Goal: Find specific page/section: Find specific page/section

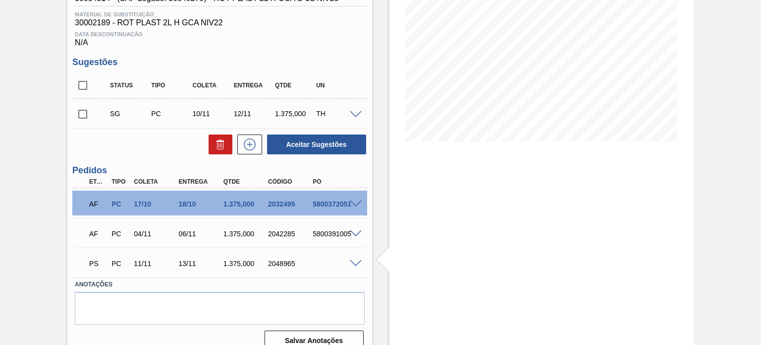
scroll to position [163, 0]
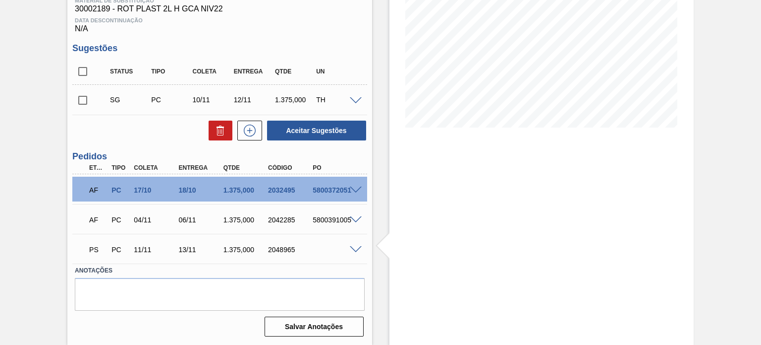
click at [93, 252] on p "PS" at bounding box center [97, 249] width 17 height 8
click at [90, 251] on p "PS" at bounding box center [97, 249] width 17 height 8
click at [94, 247] on p "PS" at bounding box center [97, 249] width 17 height 8
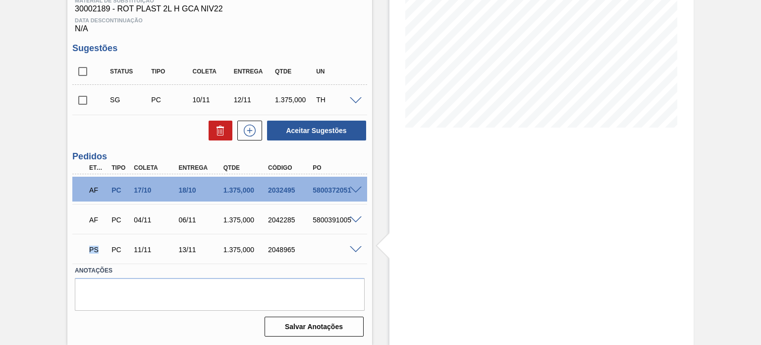
click at [94, 247] on p "PS" at bounding box center [97, 249] width 17 height 8
click at [356, 249] on span at bounding box center [356, 249] width 12 height 7
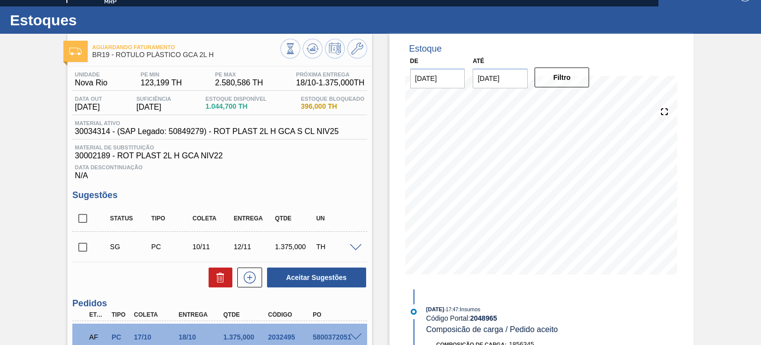
scroll to position [0, 0]
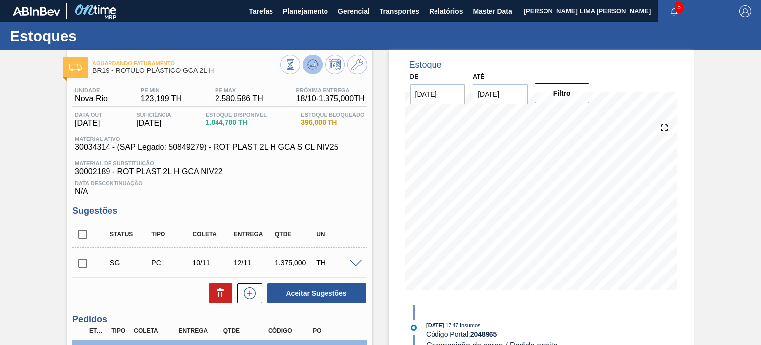
click at [313, 72] on button at bounding box center [313, 65] width 20 height 20
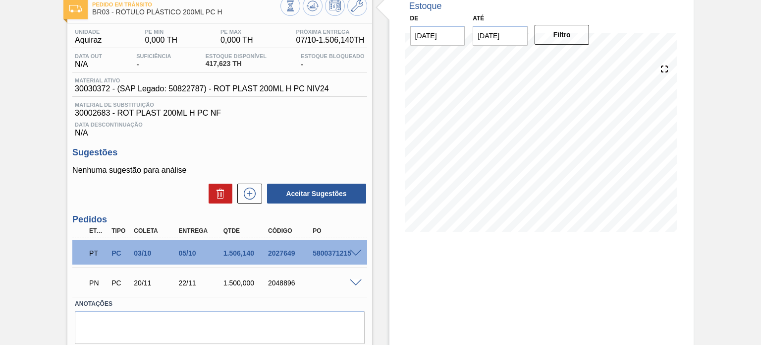
scroll to position [42, 0]
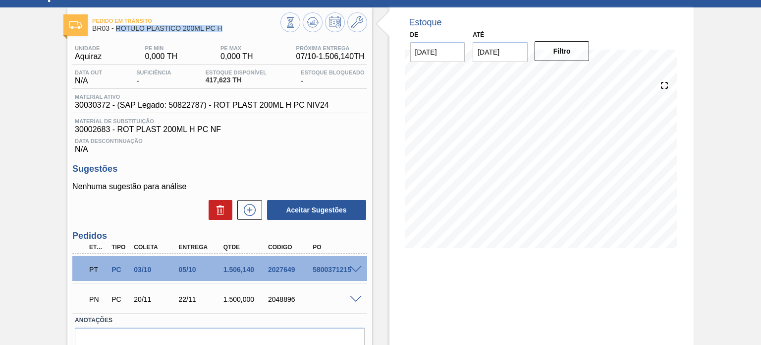
drag, startPoint x: 225, startPoint y: 29, endPoint x: 117, endPoint y: 31, distance: 107.6
click at [117, 31] on span "BR03 - RÓTULO PLÁSTICO 200ML PC H" at bounding box center [186, 28] width 188 height 7
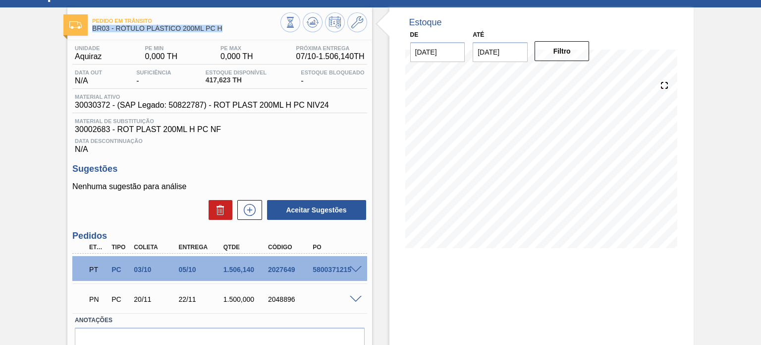
click at [166, 27] on span "BR03 - RÓTULO PLÁSTICO 200ML PC H" at bounding box center [186, 28] width 188 height 7
